Goal: Navigation & Orientation: Find specific page/section

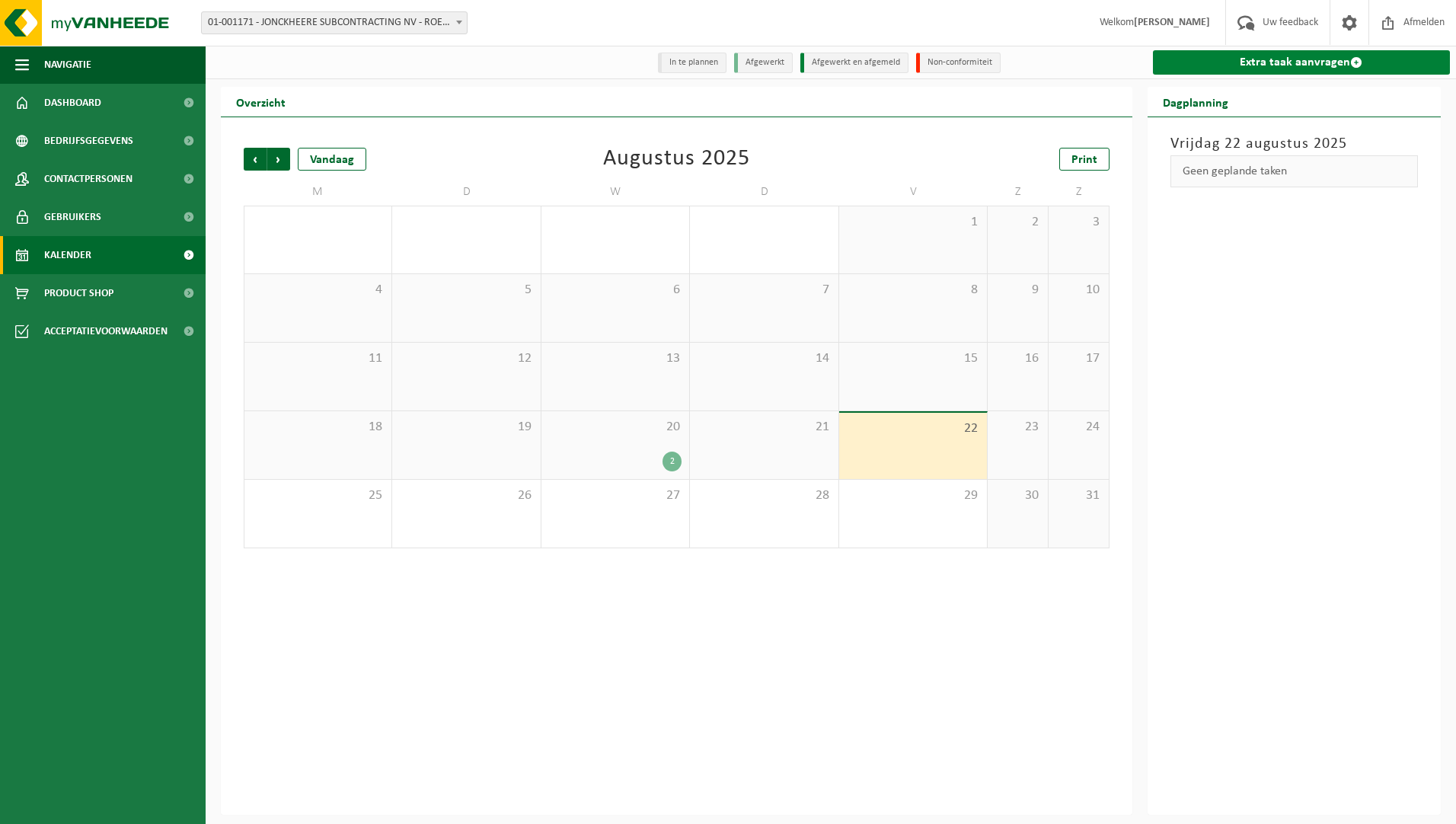
click at [1311, 60] on link "Extra taak aanvragen" at bounding box center [1302, 62] width 298 height 24
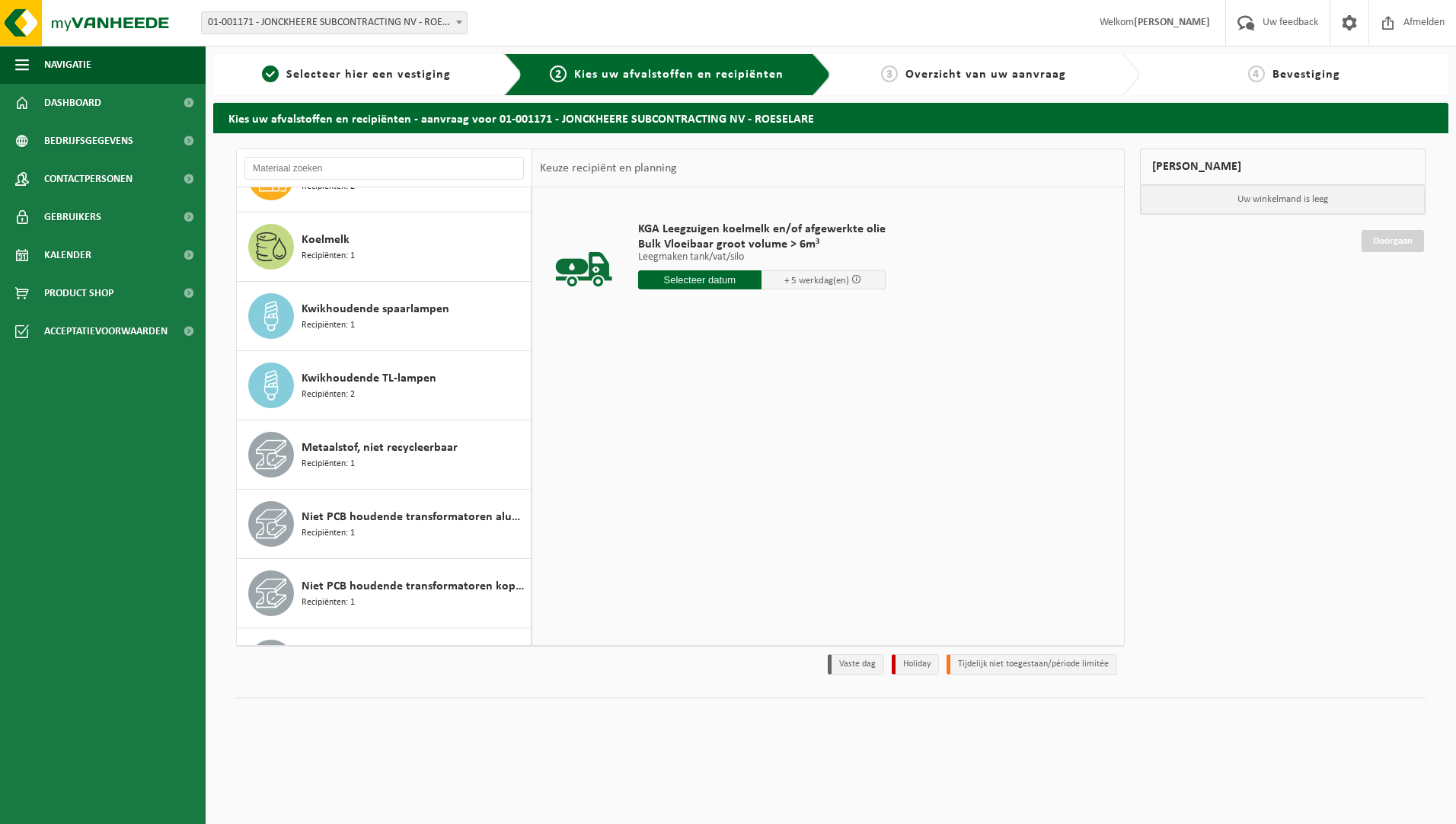
scroll to position [1136, 0]
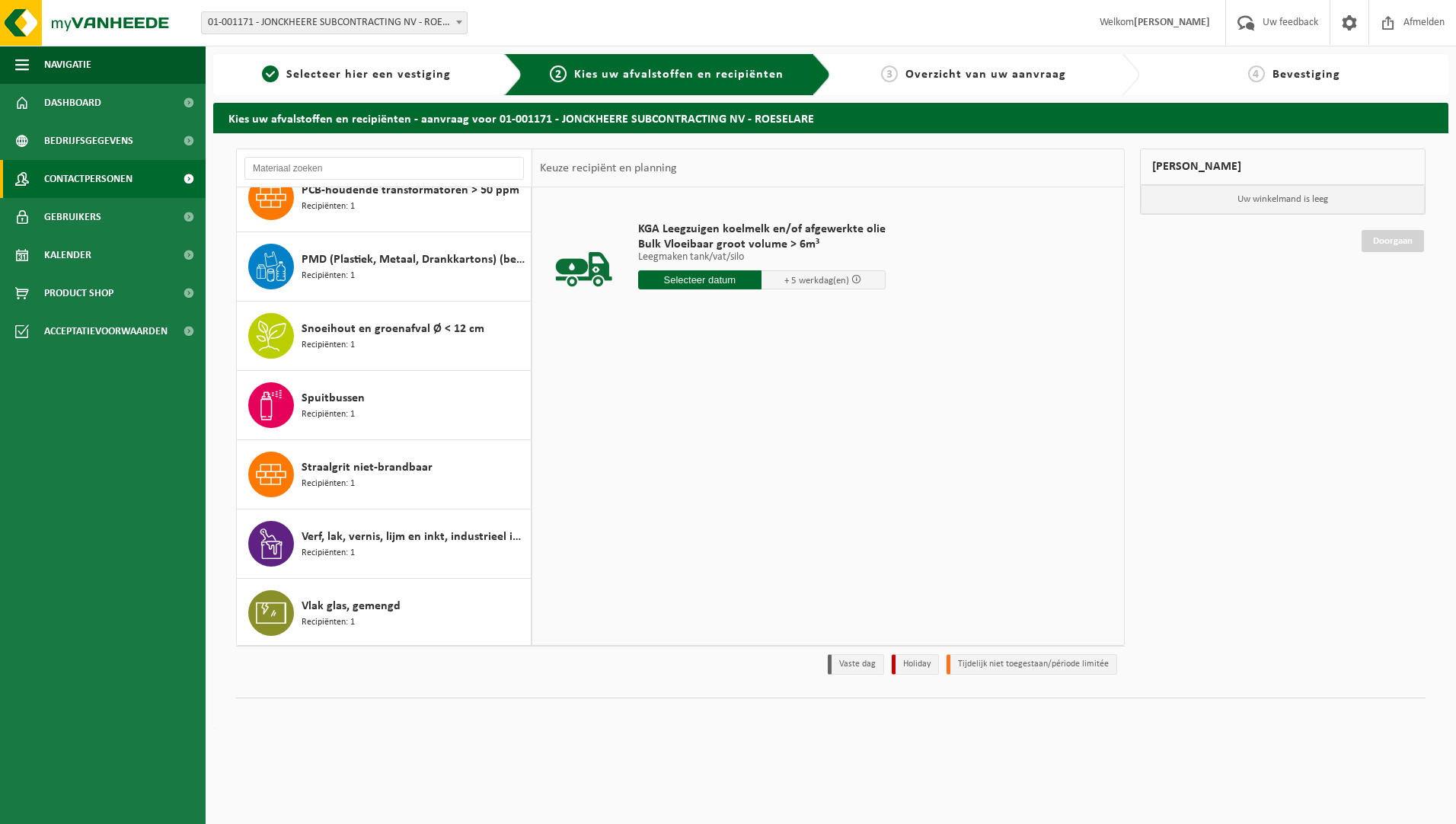
click at [78, 170] on span "Contactpersonen" at bounding box center [87, 179] width 88 height 38
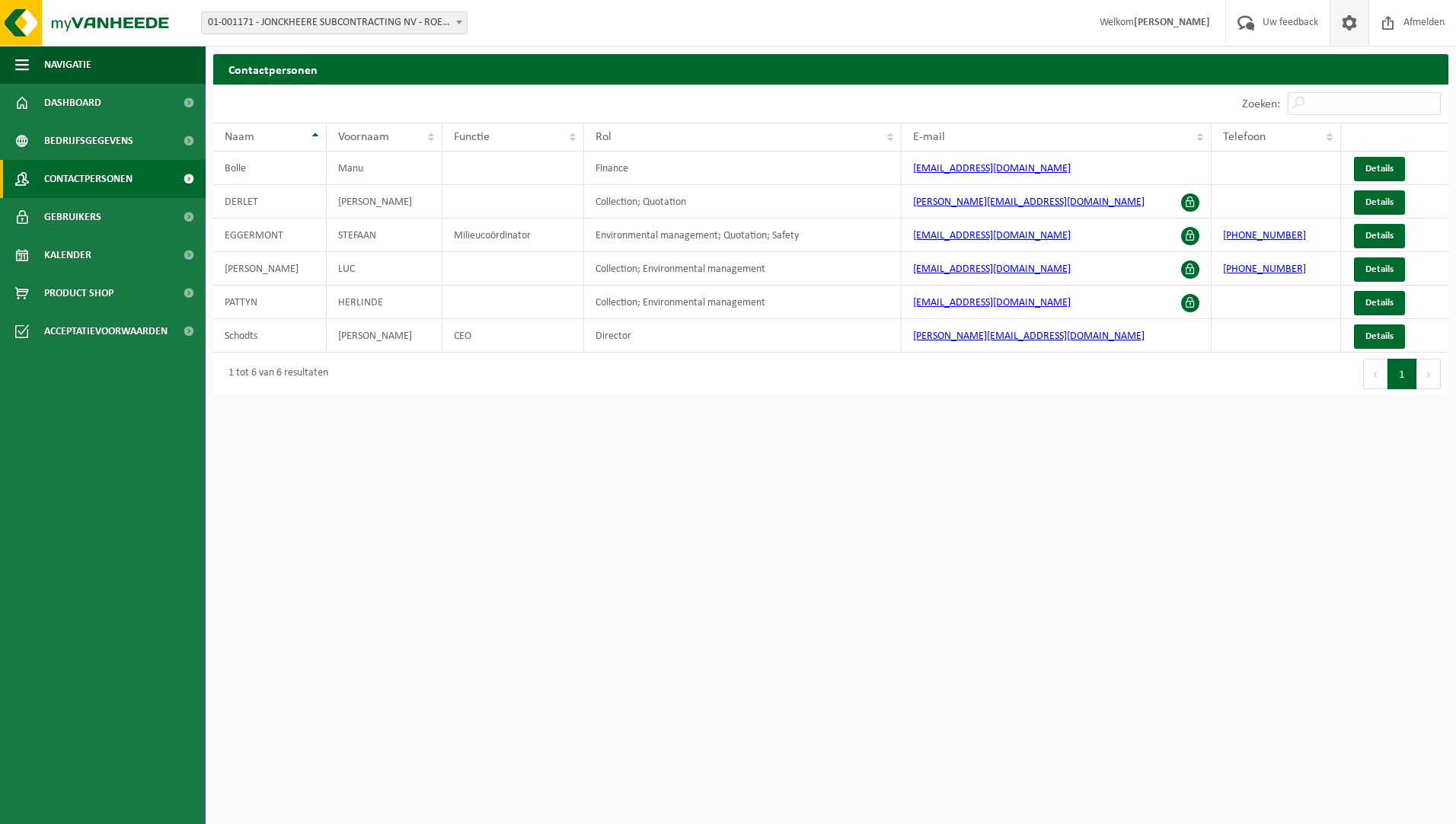
click at [1344, 21] on span at bounding box center [1349, 22] width 23 height 45
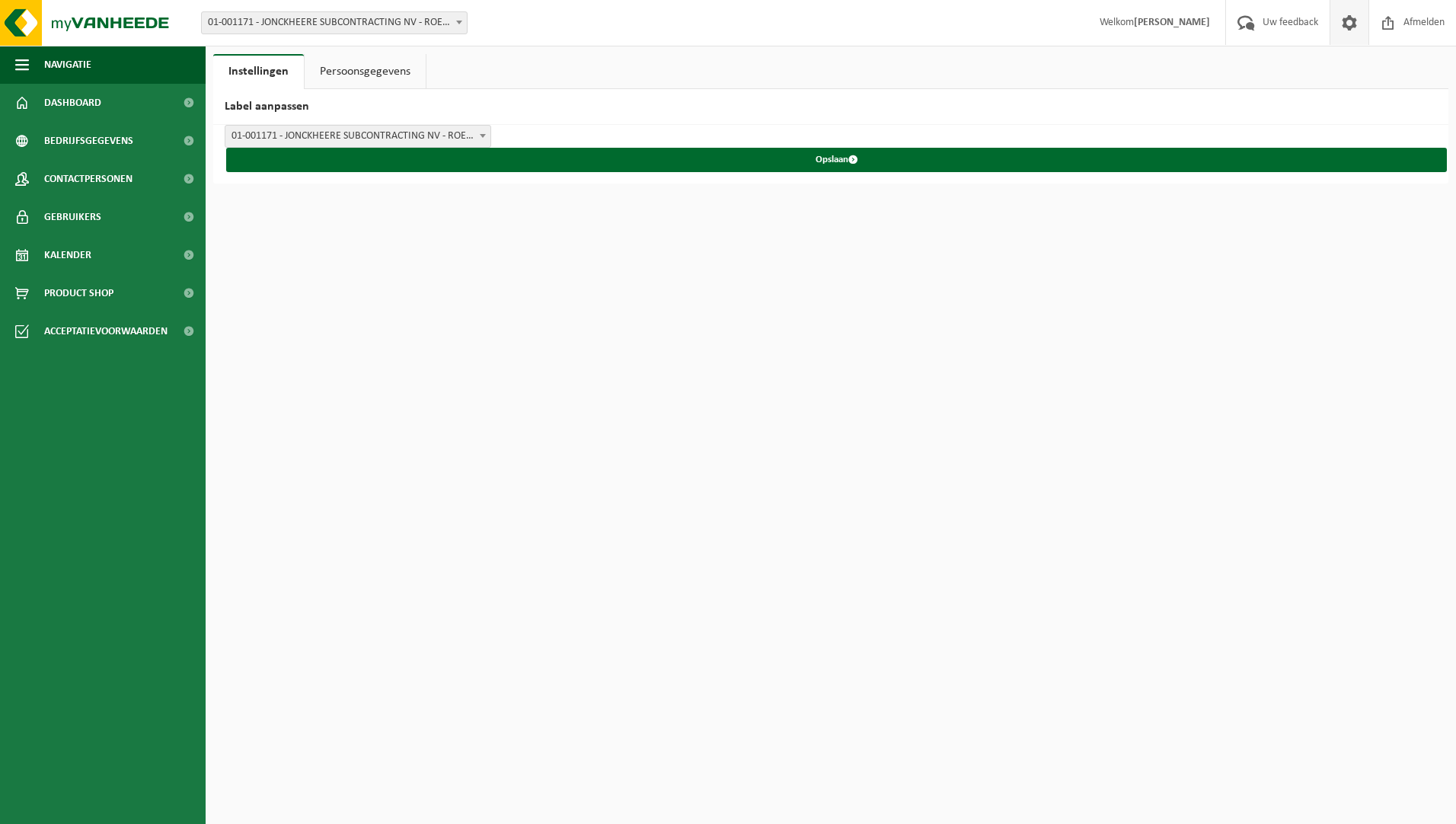
click at [372, 81] on link "Persoonsgegevens" at bounding box center [365, 72] width 121 height 35
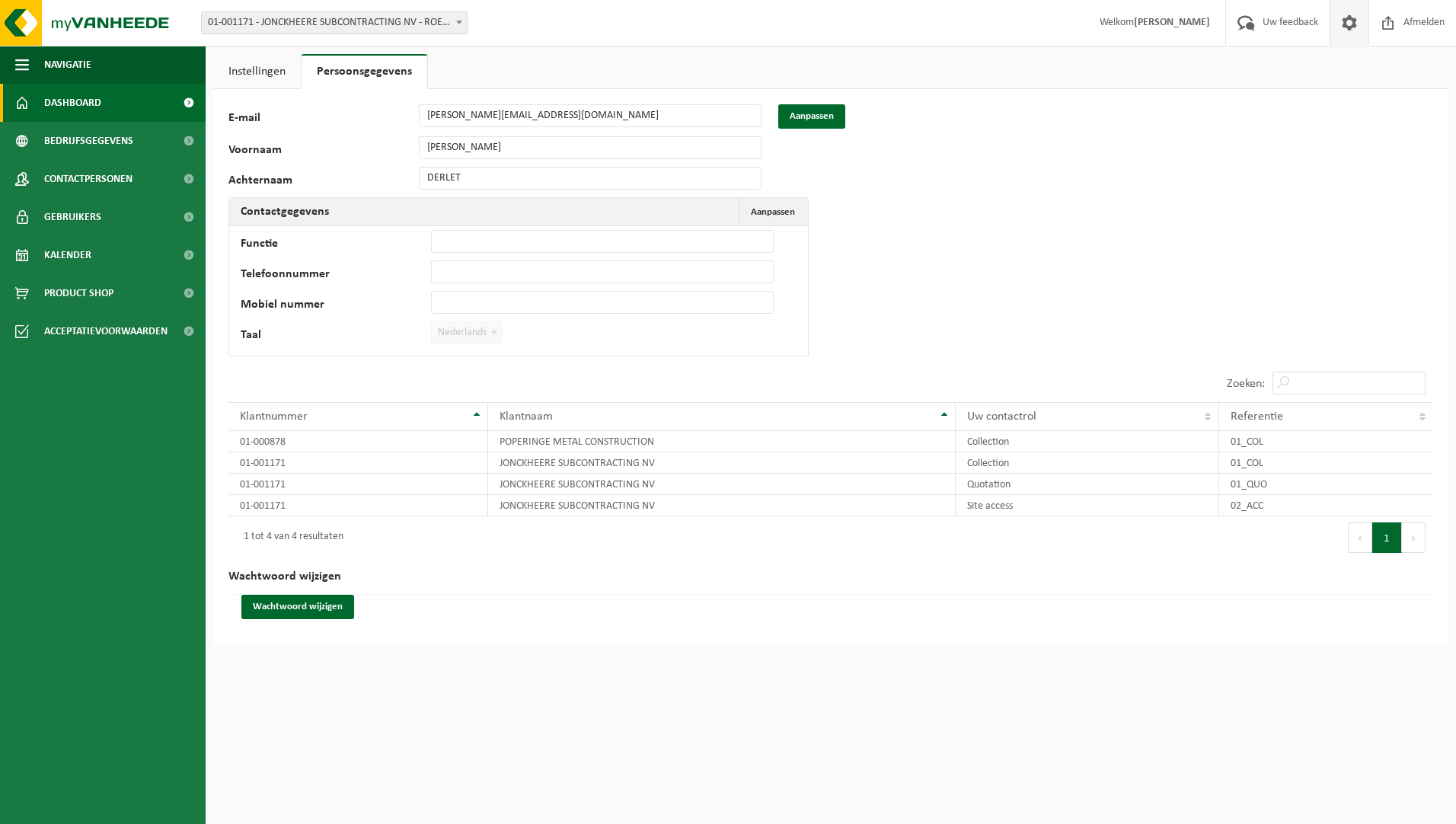
click at [72, 100] on span "Dashboard" at bounding box center [72, 102] width 57 height 38
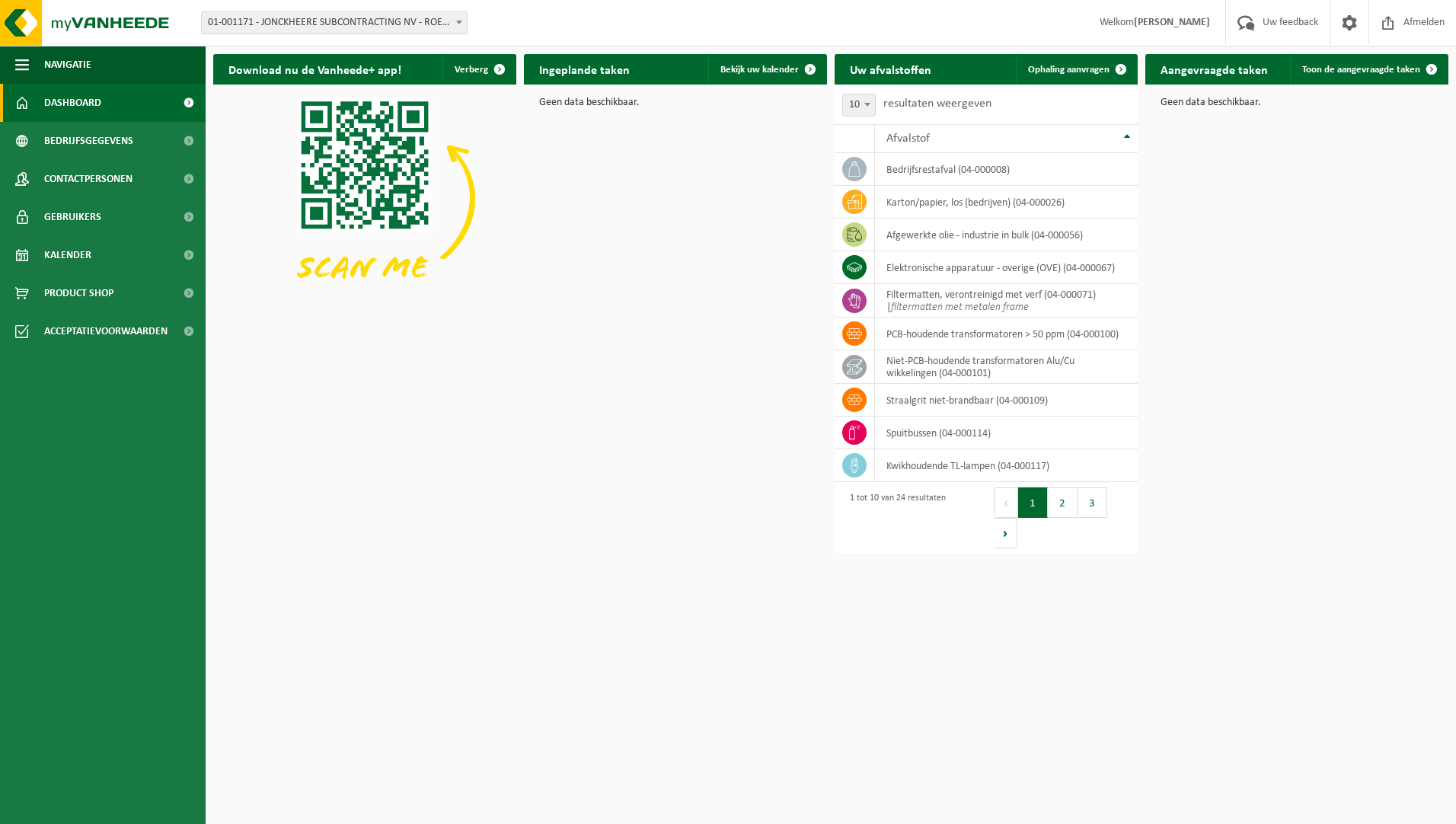
click at [355, 169] on img at bounding box center [365, 198] width 303 height 228
click at [490, 71] on span "button" at bounding box center [500, 69] width 31 height 31
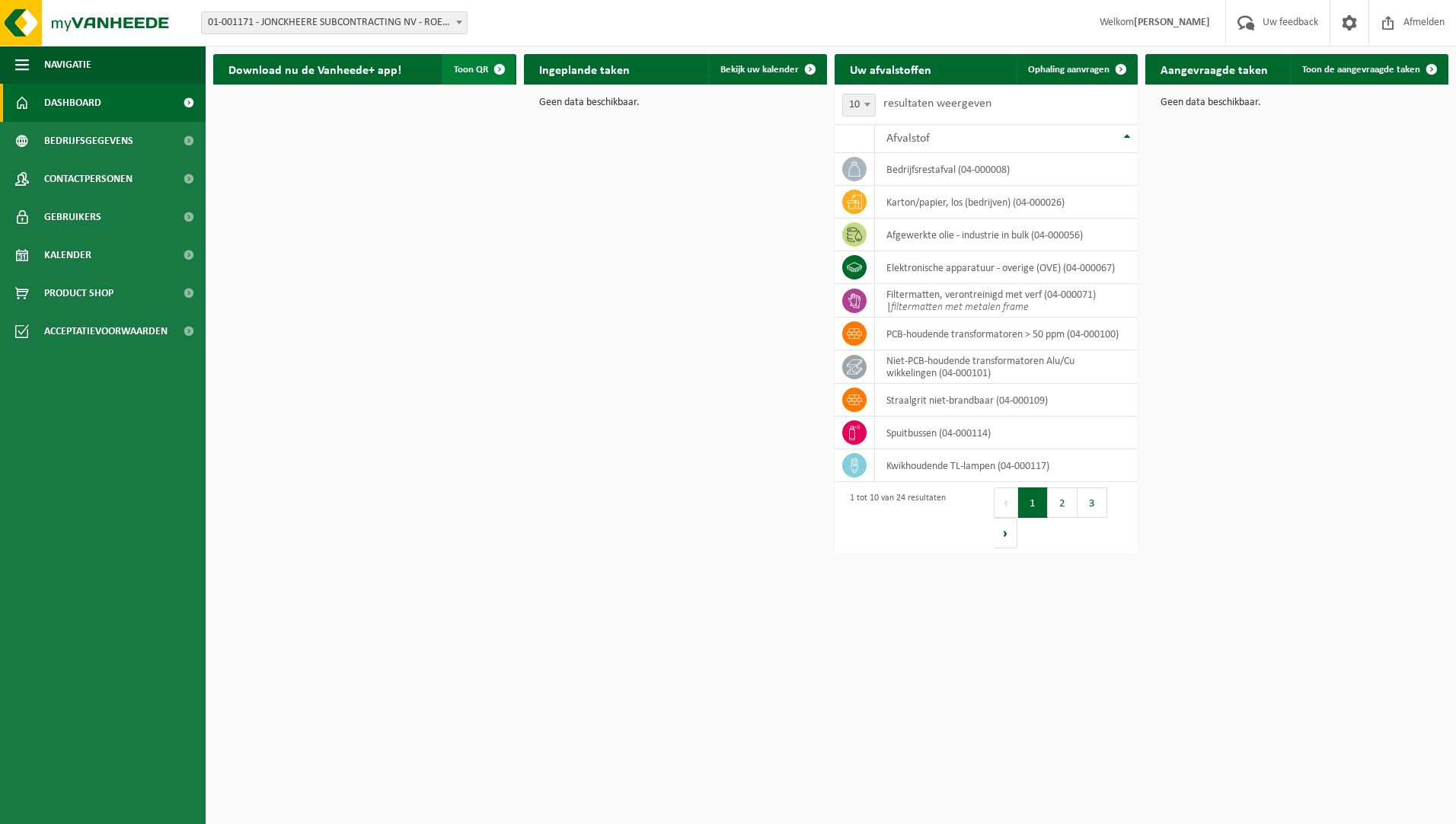
click at [490, 71] on span "button" at bounding box center [500, 69] width 31 height 31
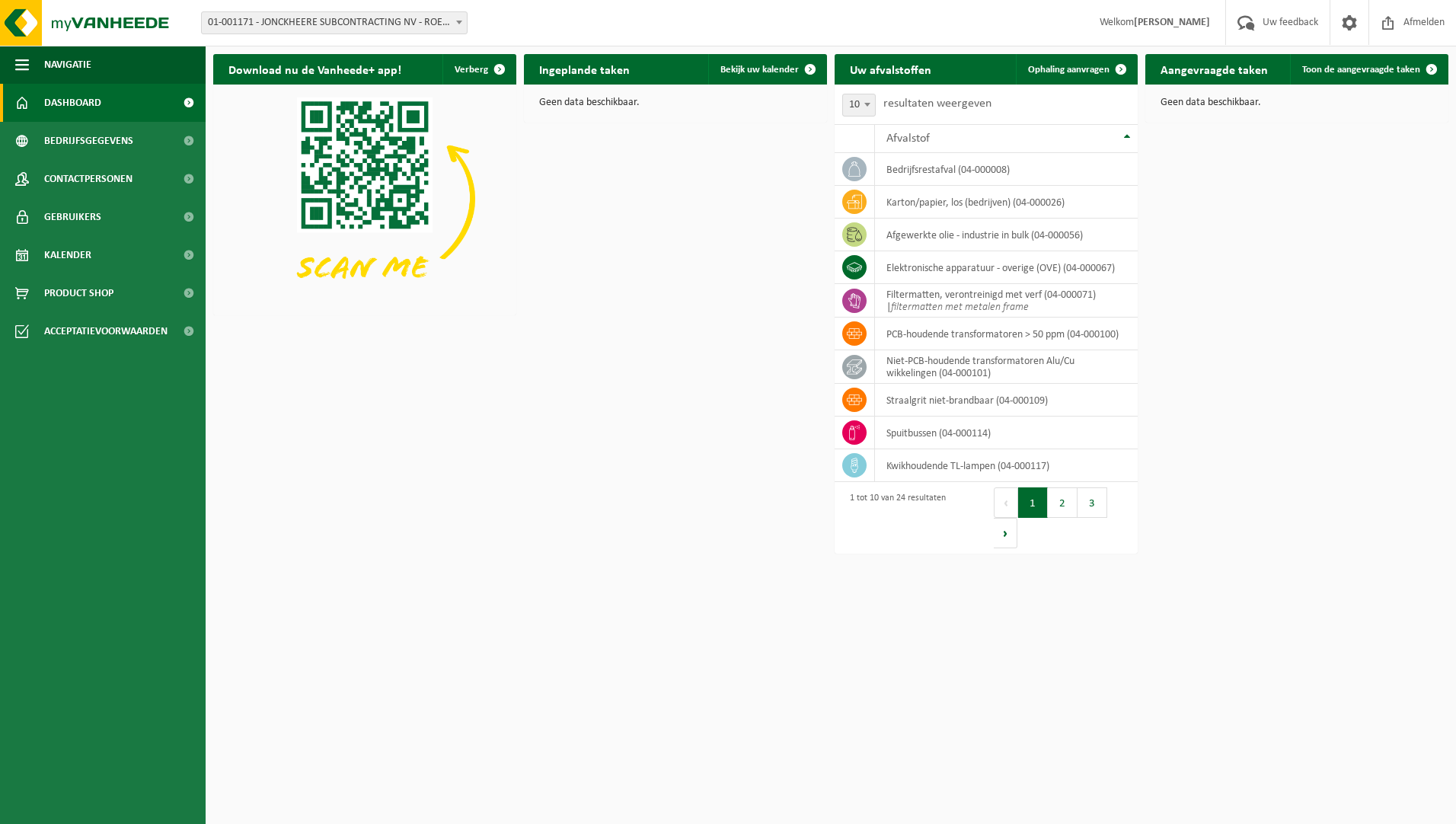
click at [102, 790] on ul "Navigatie Uw feedback Afmelden Dashboard Bedrijfsgegevens Contactpersonen Gebru…" at bounding box center [102, 434] width 206 height 777
click at [103, 790] on ul "Navigatie Uw feedback Afmelden Dashboard Bedrijfsgegevens Contactpersonen Gebru…" at bounding box center [102, 434] width 206 height 777
drag, startPoint x: 103, startPoint y: 790, endPoint x: 476, endPoint y: 582, distance: 427.1
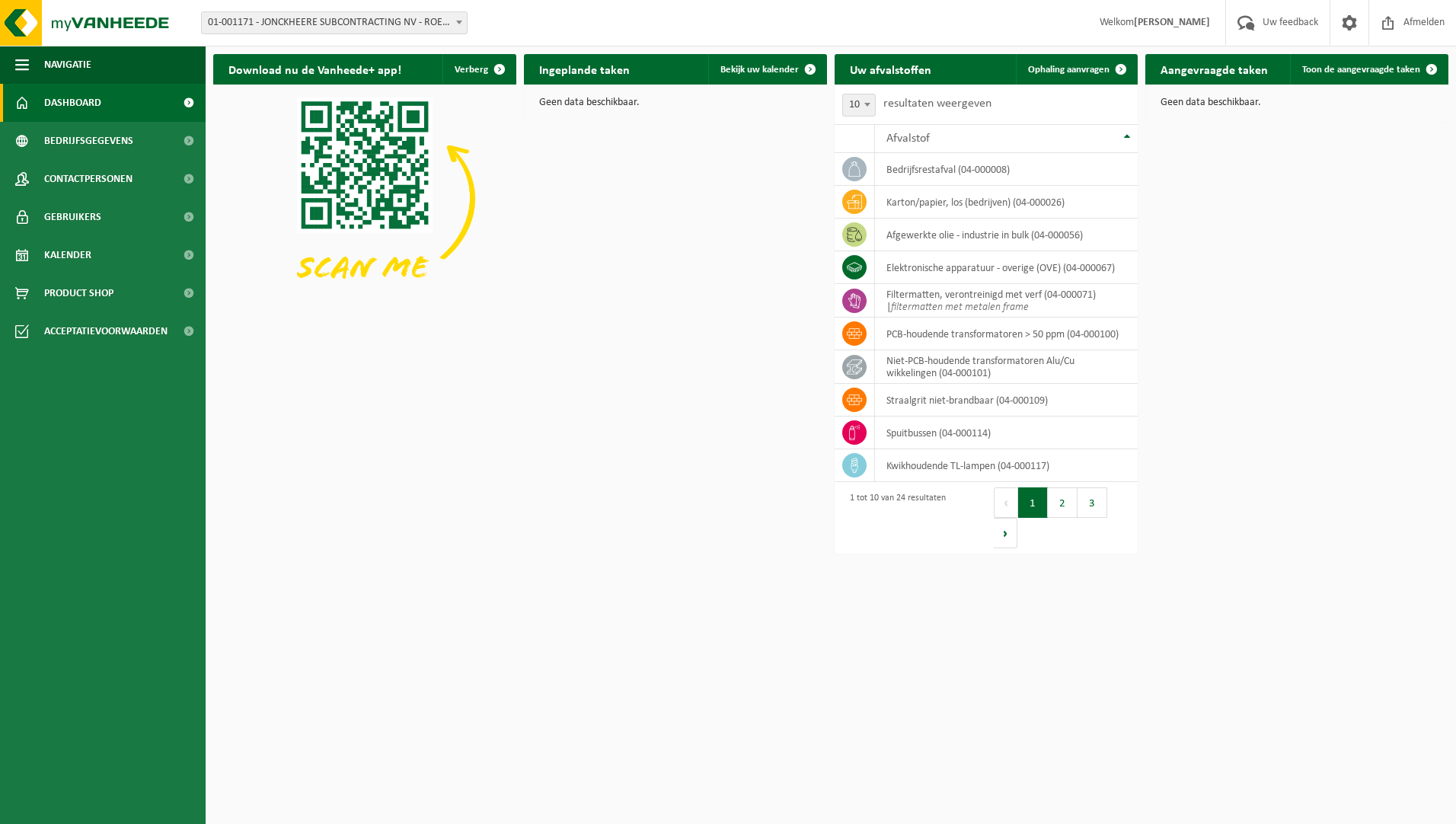
click at [476, 582] on html "Vestiging: 01-001171 - JONCKHEERE SUBCONTRACTING NV - ROESELARE 01-000878 - POP…" at bounding box center [728, 412] width 1456 height 824
click at [1282, 20] on span "Uw feedback" at bounding box center [1290, 22] width 63 height 45
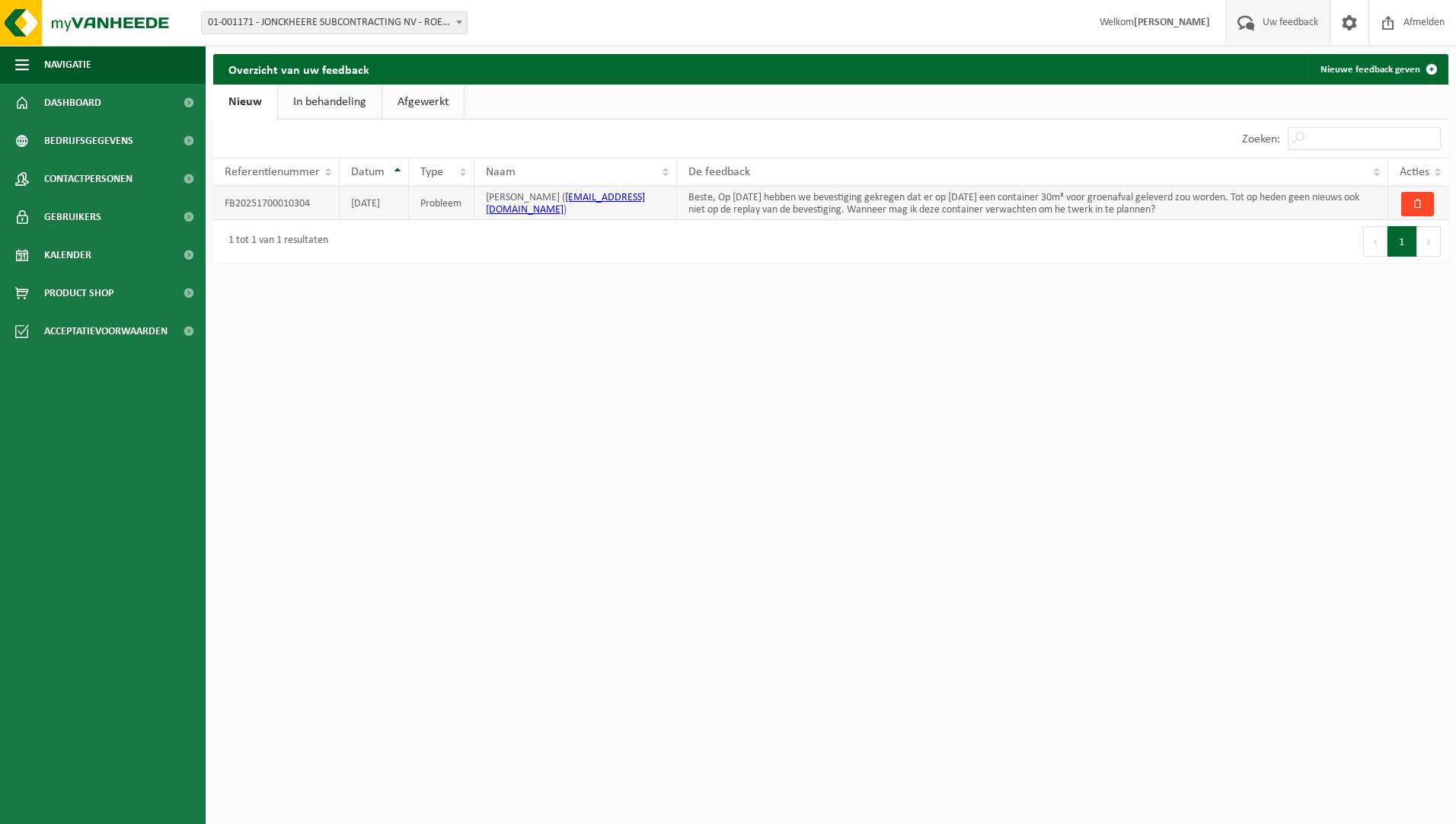
click at [1423, 204] on button "button" at bounding box center [1417, 204] width 33 height 24
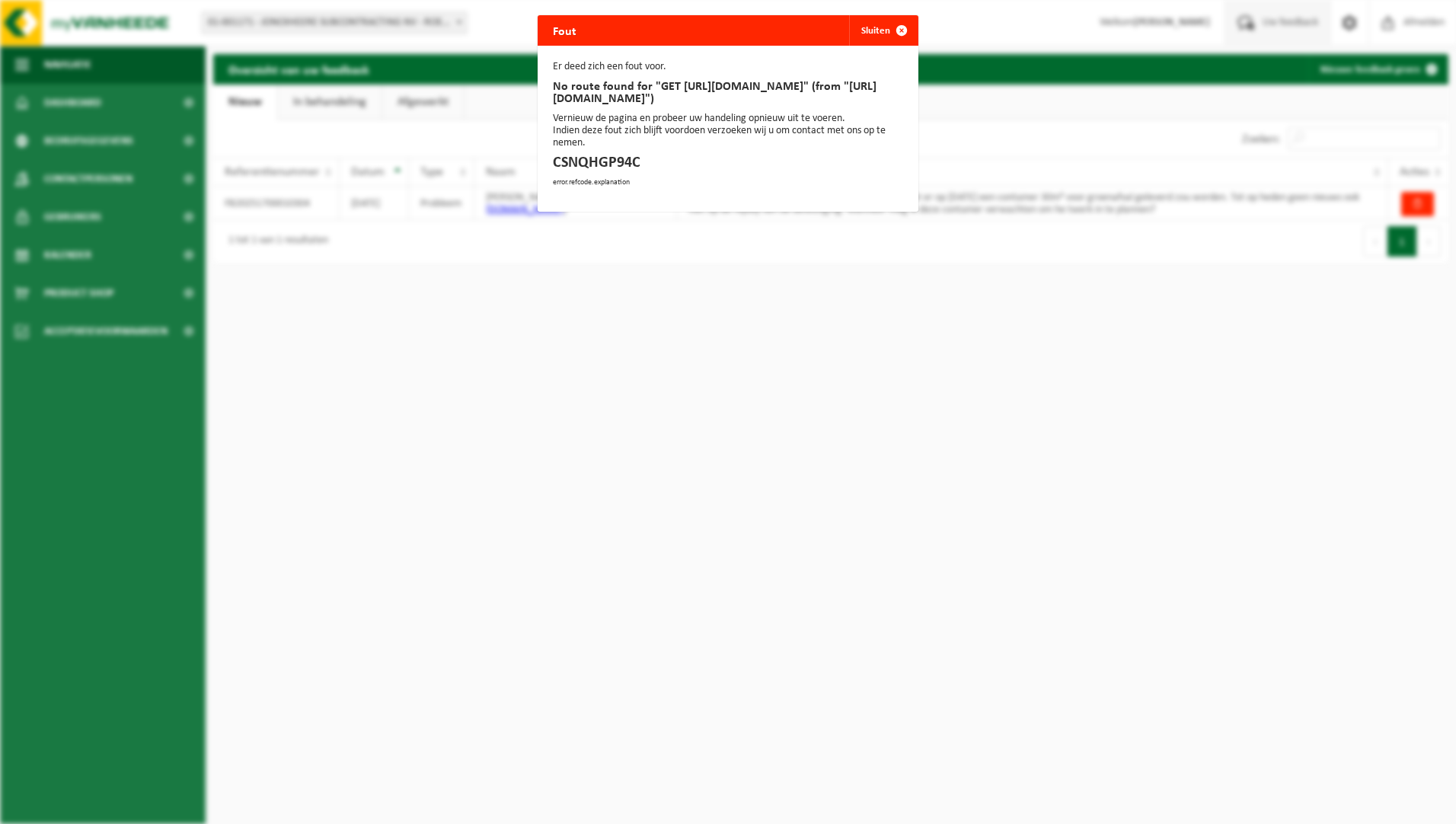
click at [642, 343] on div "Fout Sluiten Er deed zich een fout voor. No route found for "GET https://my.van…" at bounding box center [728, 412] width 1456 height 824
click at [893, 28] on span "button" at bounding box center [902, 30] width 31 height 31
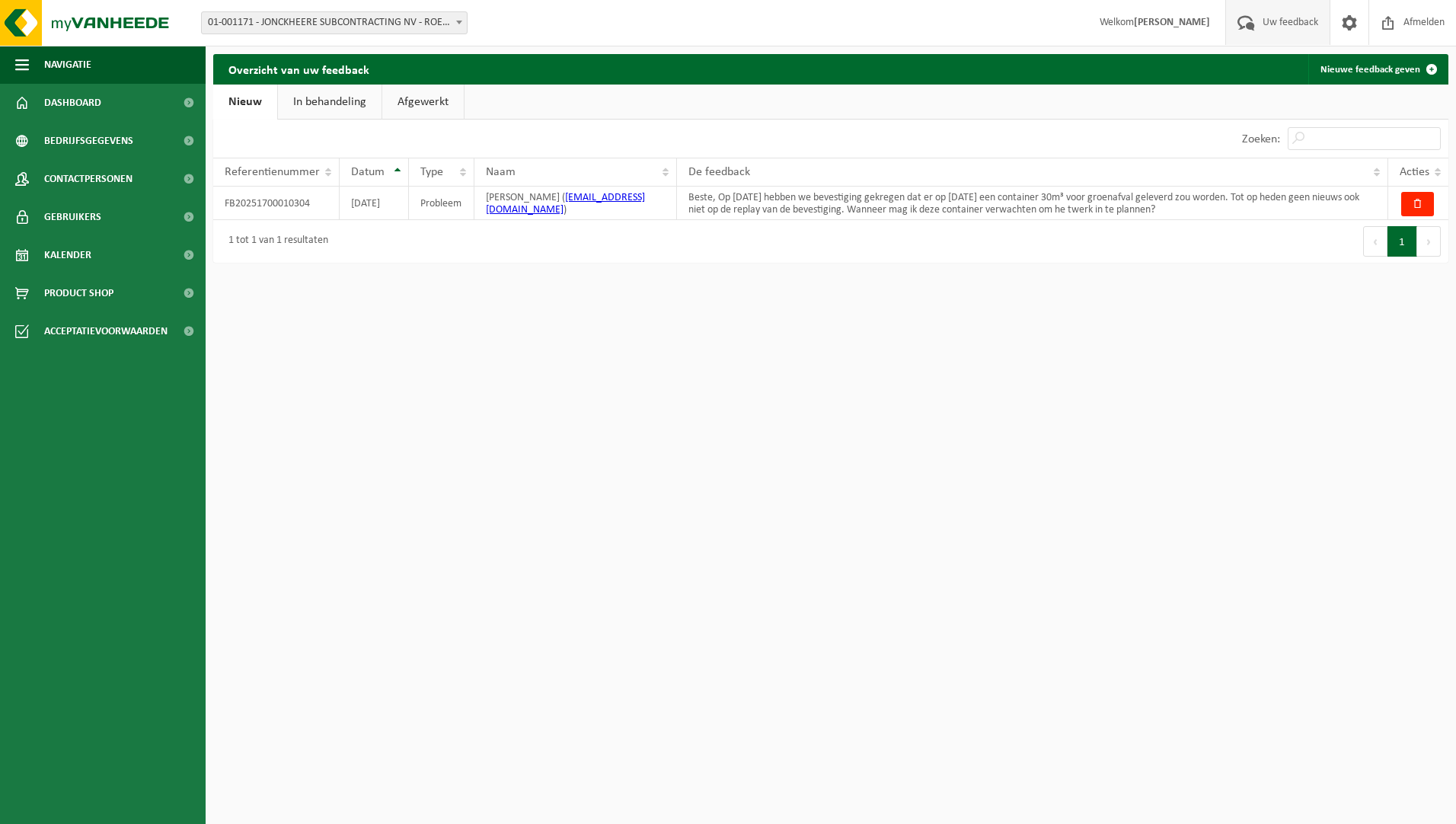
click at [344, 97] on link "In behandeling" at bounding box center [329, 102] width 103 height 35
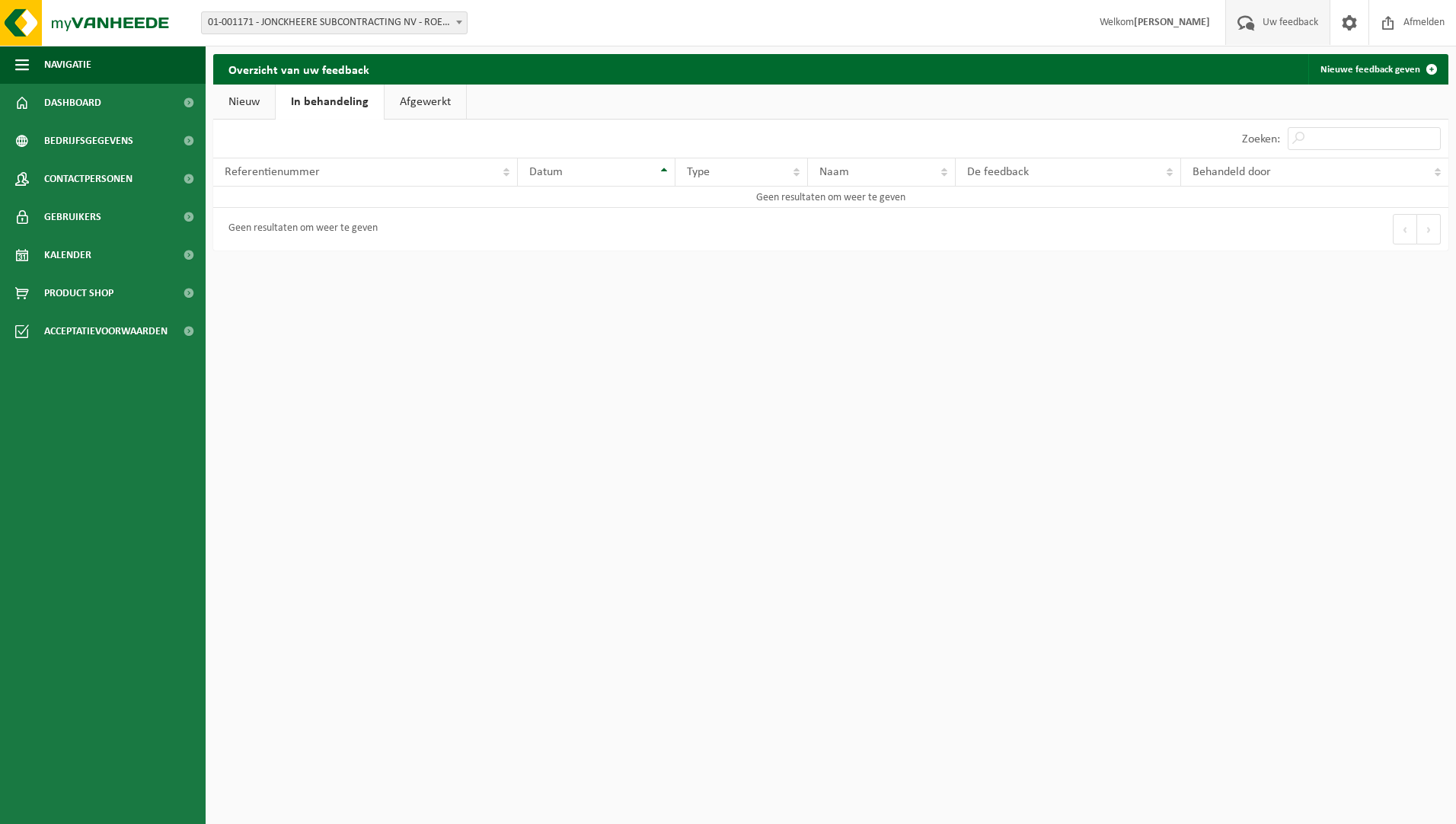
click at [434, 99] on link "Afgewerkt" at bounding box center [425, 102] width 82 height 35
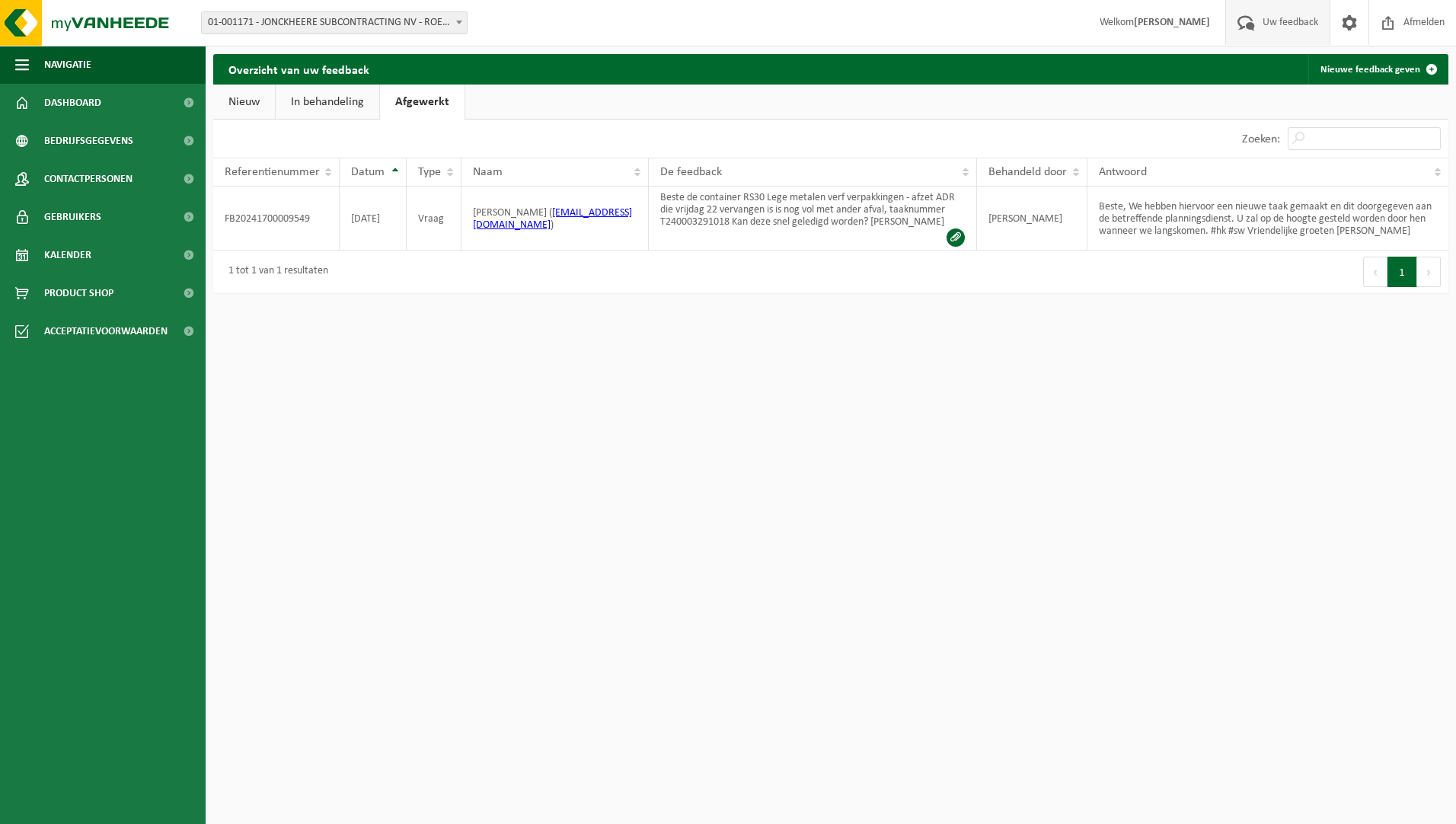
click at [232, 86] on link "Nieuw" at bounding box center [244, 102] width 61 height 35
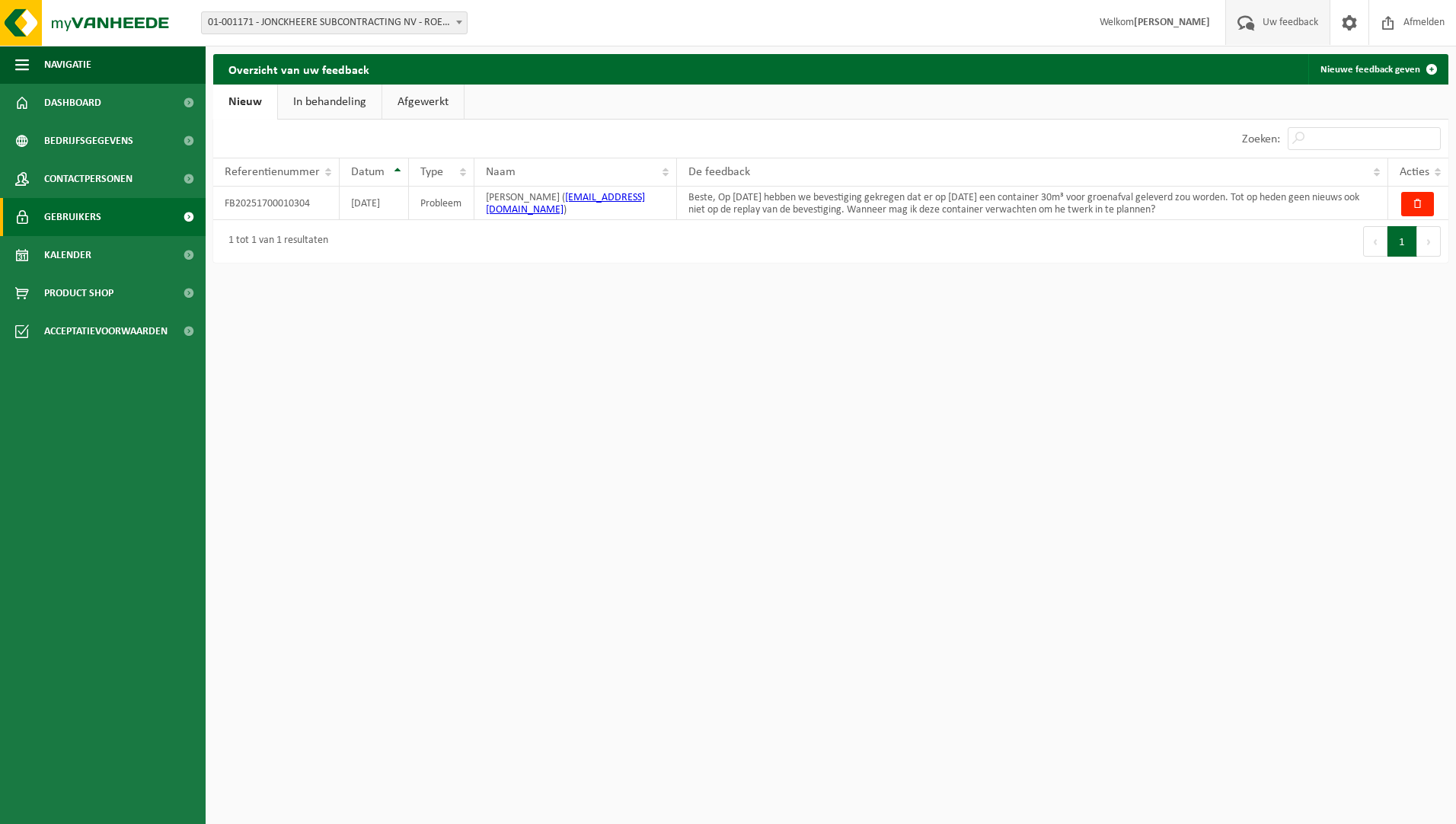
click at [92, 219] on span "Gebruikers" at bounding box center [72, 217] width 57 height 38
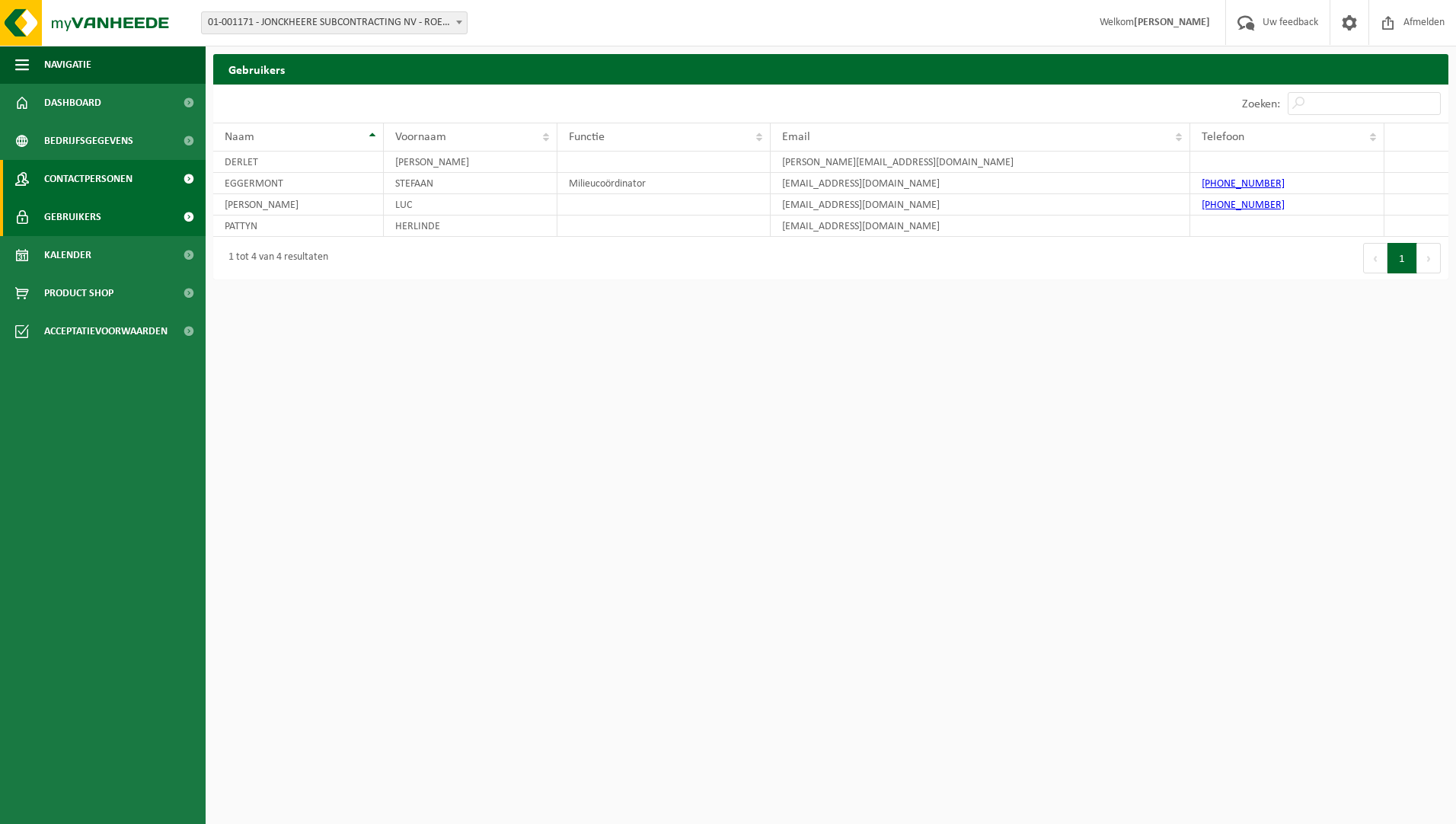
click at [97, 178] on span "Contactpersonen" at bounding box center [87, 179] width 88 height 38
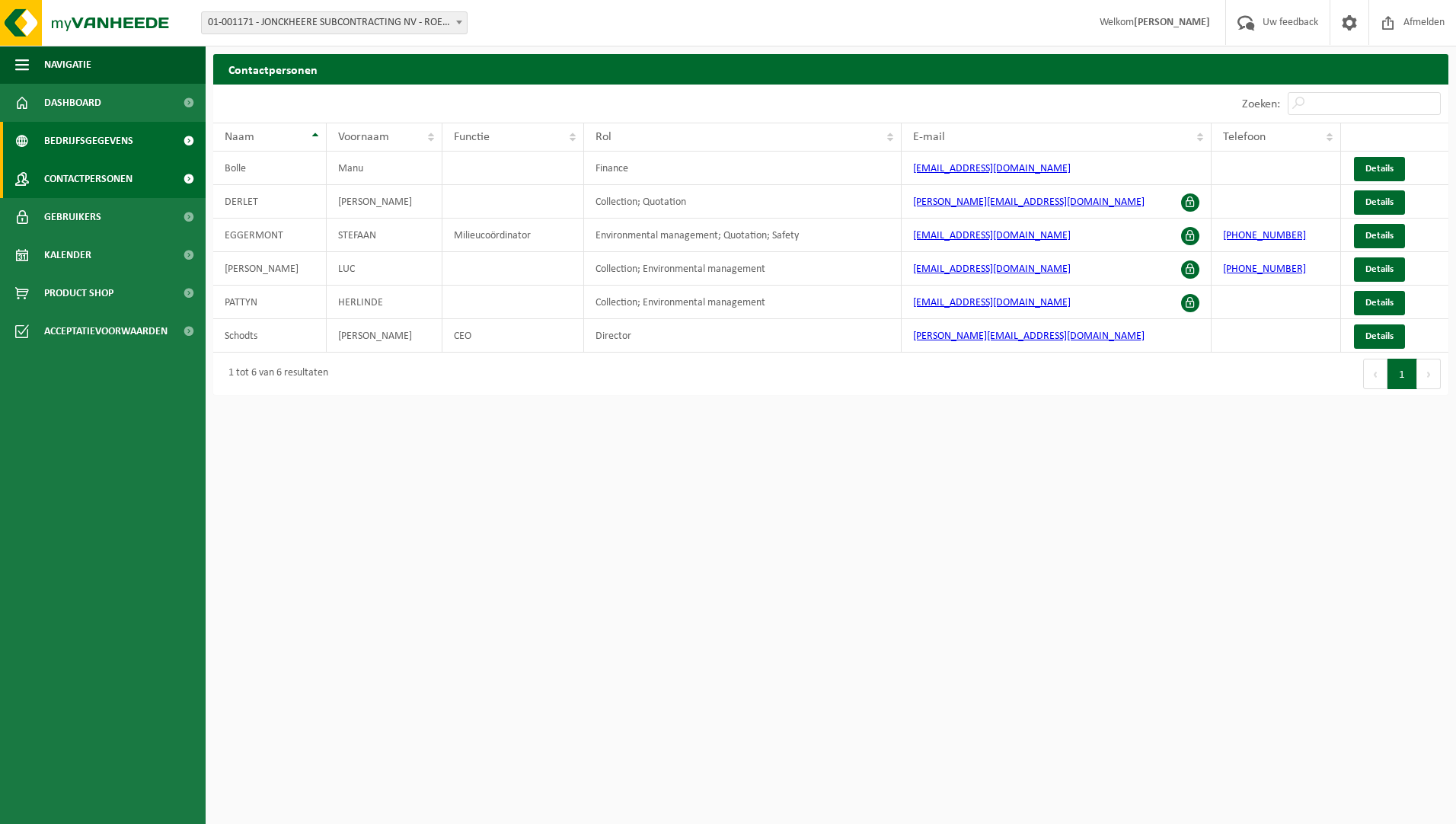
click at [94, 137] on span "Bedrijfsgegevens" at bounding box center [88, 140] width 89 height 38
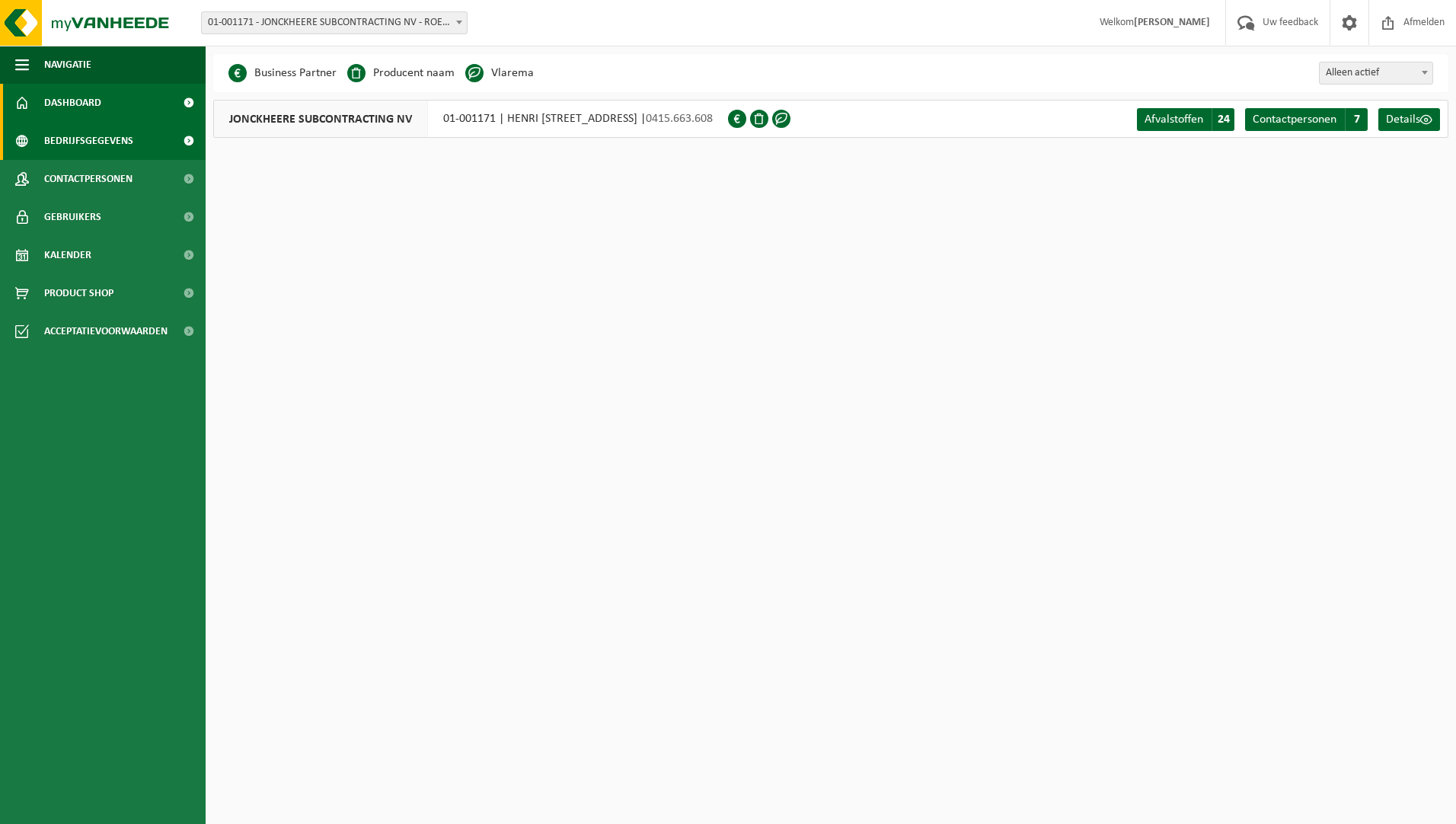
click at [104, 86] on link "Dashboard" at bounding box center [102, 102] width 206 height 38
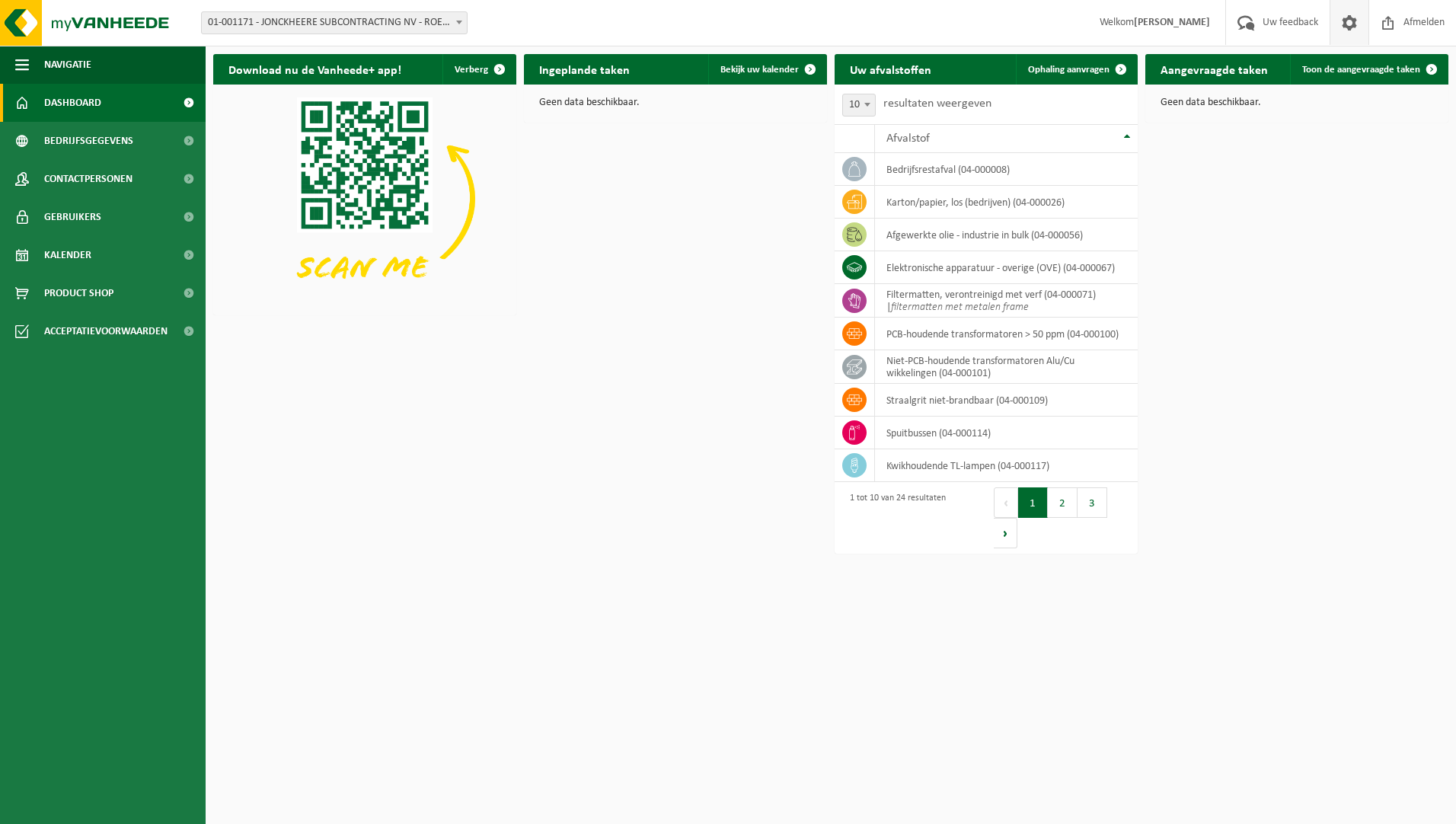
click at [1350, 23] on span at bounding box center [1349, 22] width 23 height 45
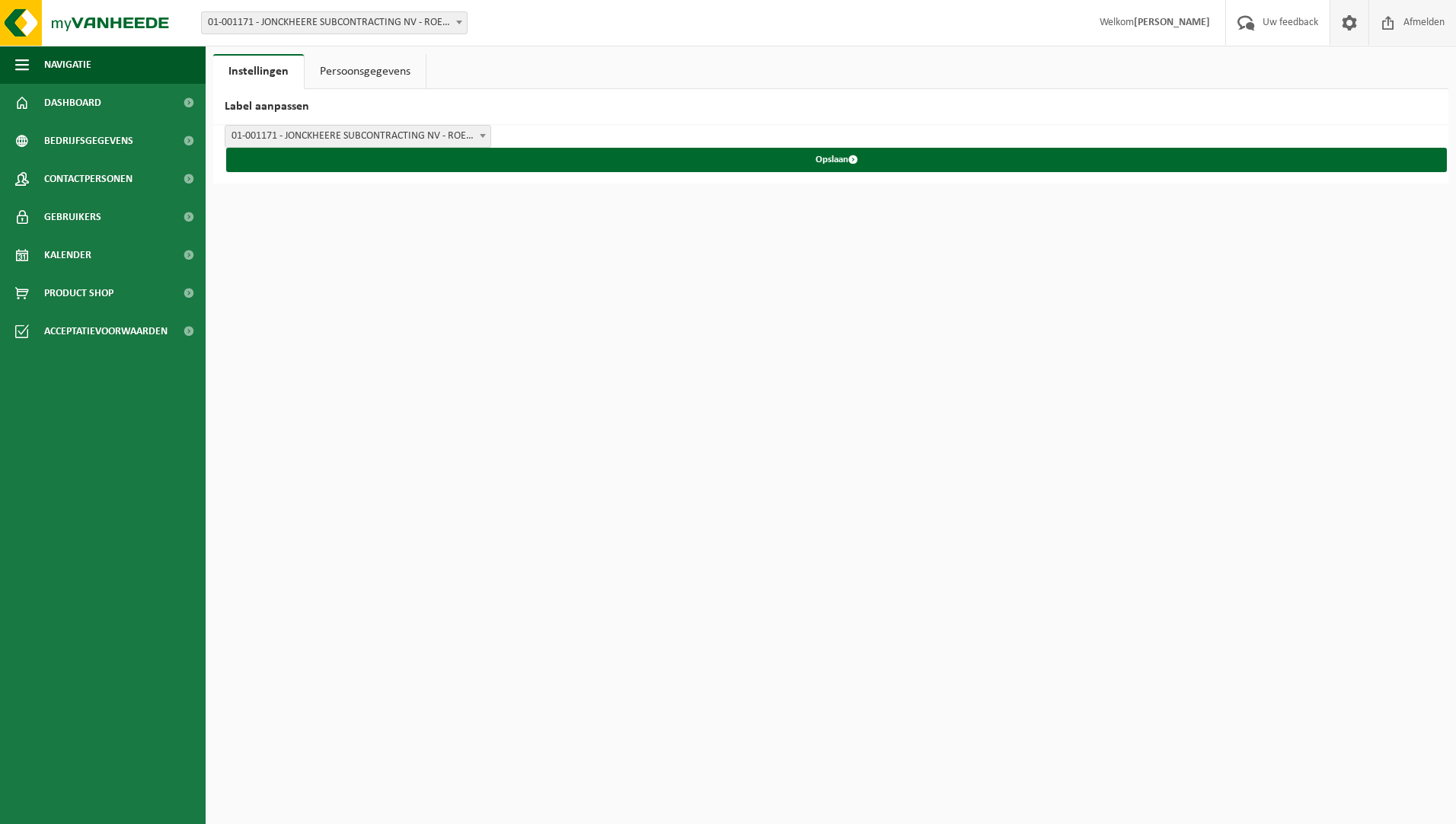
click at [1427, 11] on span "Afmelden" at bounding box center [1423, 22] width 48 height 45
